Goal: Task Accomplishment & Management: Manage account settings

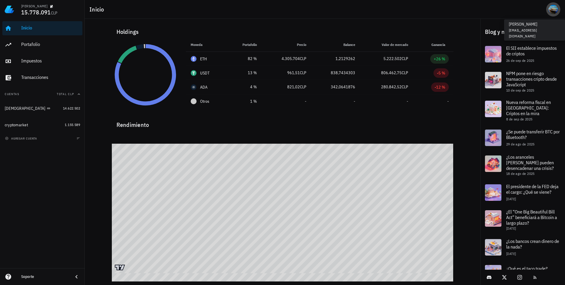
click at [555, 12] on div "avatar" at bounding box center [553, 9] width 9 height 9
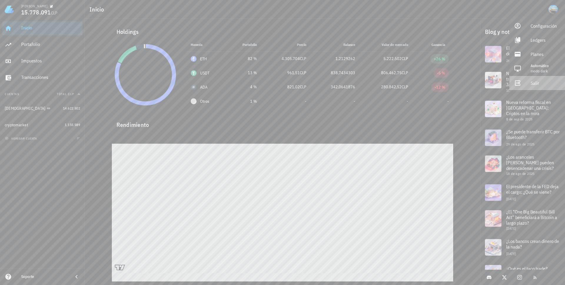
click at [536, 84] on div "Salir" at bounding box center [546, 83] width 30 height 12
